Goal: Task Accomplishment & Management: Manage account settings

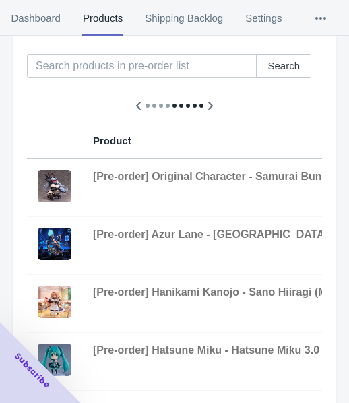
scroll to position [0, 761]
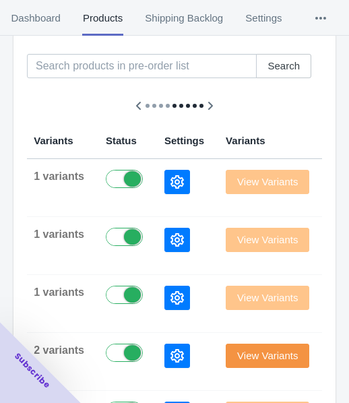
click at [164, 174] on div at bounding box center [184, 182] width 40 height 24
click at [164, 179] on button "button" at bounding box center [177, 182] width 26 height 24
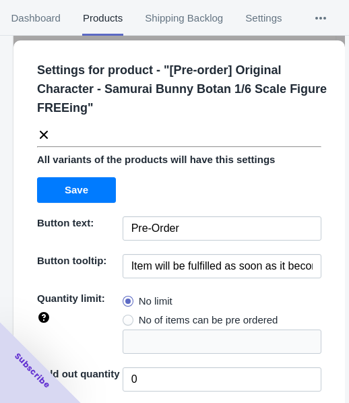
click at [43, 135] on icon at bounding box center [43, 134] width 13 height 13
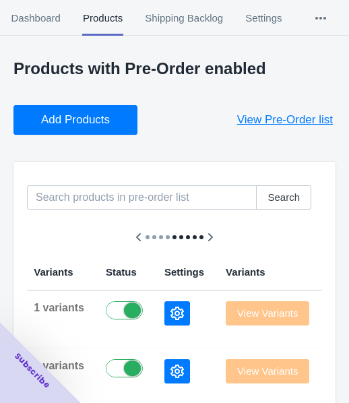
scroll to position [0, 0]
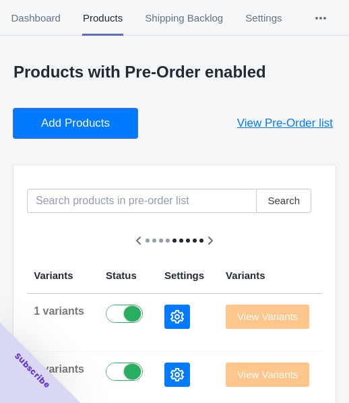
click at [68, 127] on span "Add Products" at bounding box center [75, 123] width 69 height 13
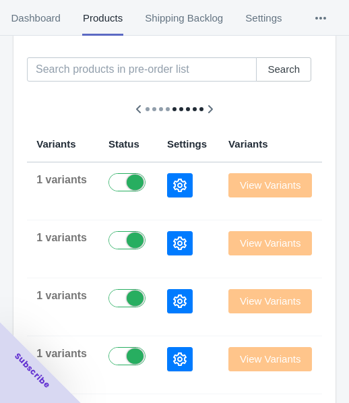
scroll to position [135, 0]
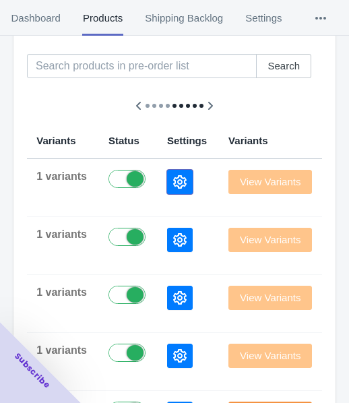
click at [173, 179] on icon "button" at bounding box center [179, 181] width 13 height 13
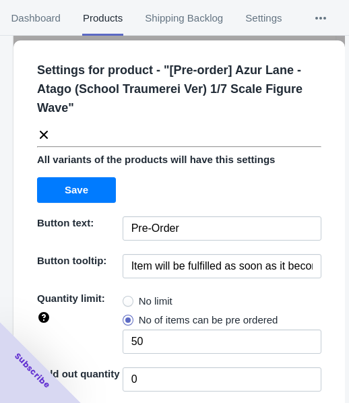
drag, startPoint x: 125, startPoint y: 303, endPoint x: 131, endPoint y: 292, distance: 12.4
click at [125, 304] on span at bounding box center [128, 301] width 11 height 11
click at [126, 298] on input "No limit" at bounding box center [126, 298] width 1 height 1
radio input "true"
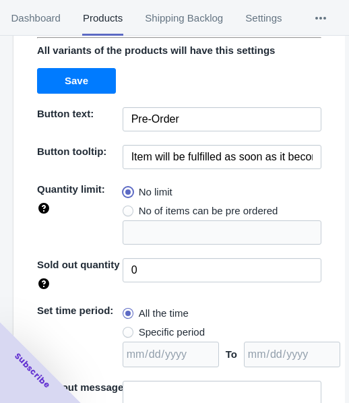
scroll to position [195, 0]
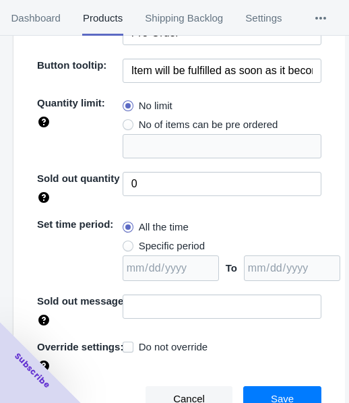
click at [173, 248] on span "Specific period" at bounding box center [172, 245] width 66 height 13
click at [127, 243] on input "Specific period" at bounding box center [126, 242] width 1 height 1
radio input "true"
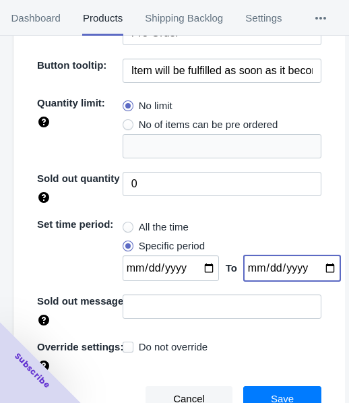
click at [314, 267] on input "date" at bounding box center [292, 268] width 96 height 26
type input "[DATE]"
click at [201, 271] on input "date" at bounding box center [171, 268] width 96 height 26
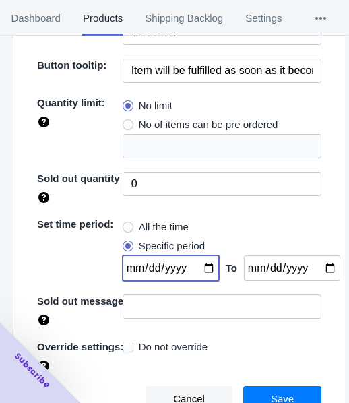
type input "[DATE]"
click at [261, 393] on button "Save" at bounding box center [282, 399] width 78 height 26
